Goal: Go to known website: Go to known website

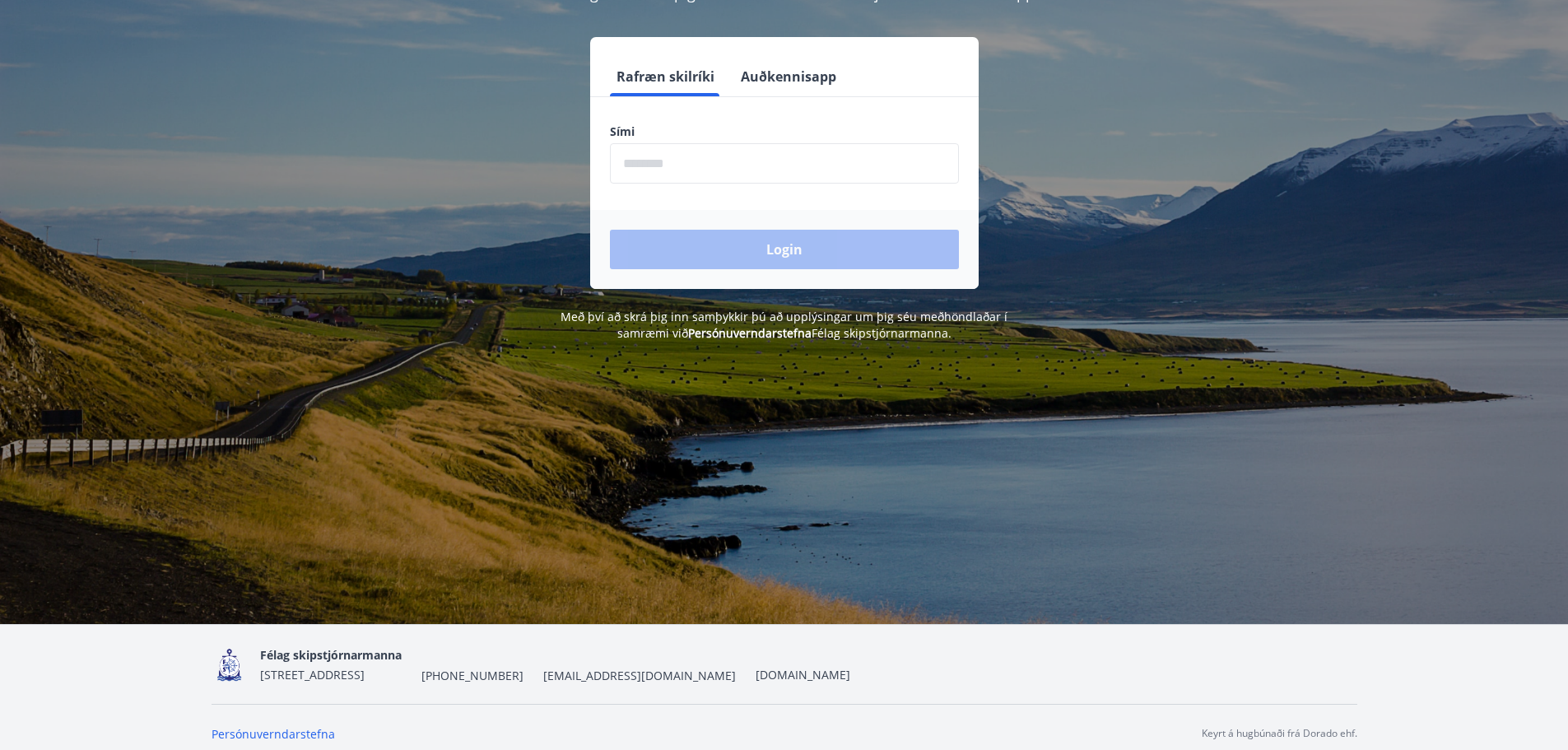
scroll to position [204, 0]
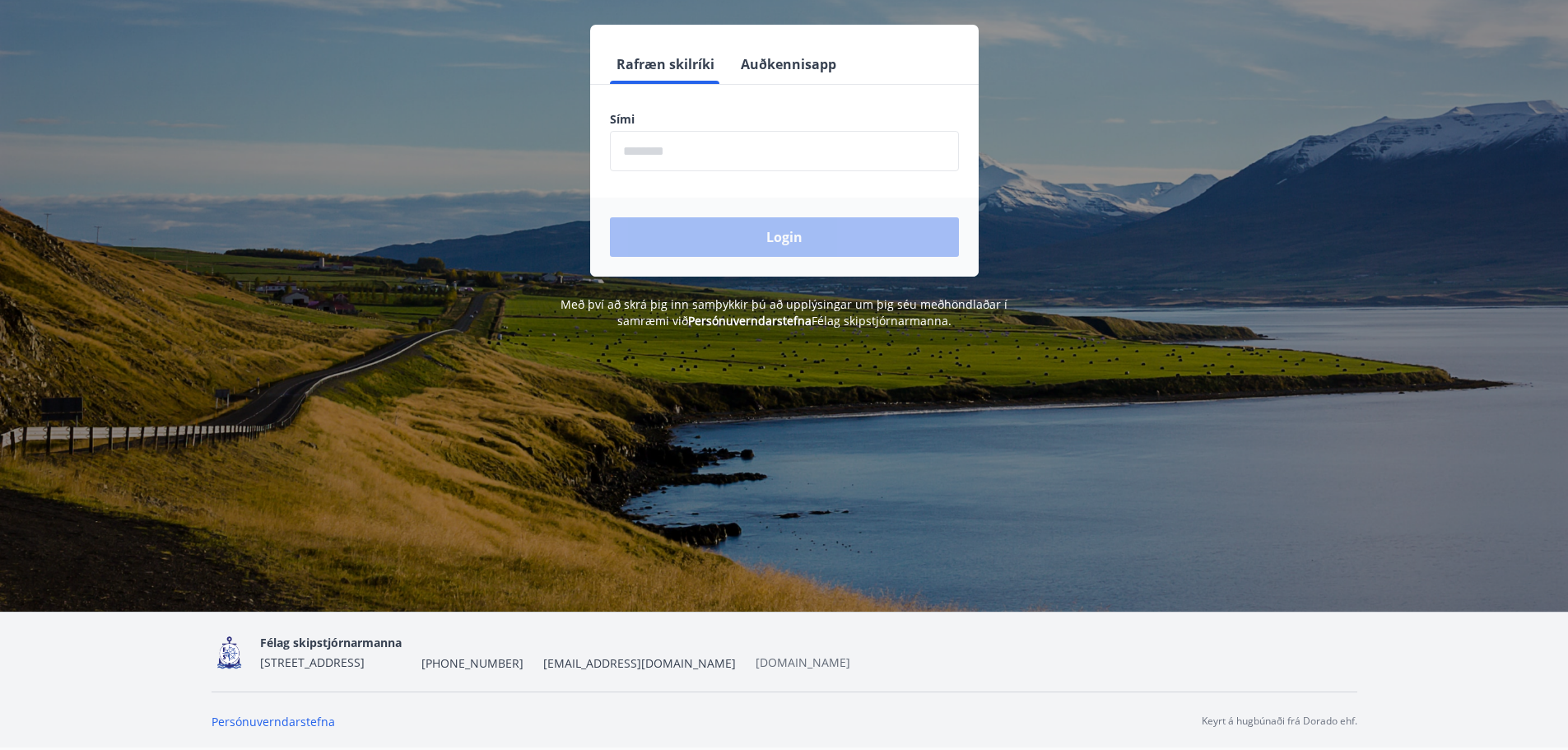
click at [793, 662] on link "www.skipstjorn.is" at bounding box center [803, 662] width 95 height 16
